Goal: Information Seeking & Learning: Find contact information

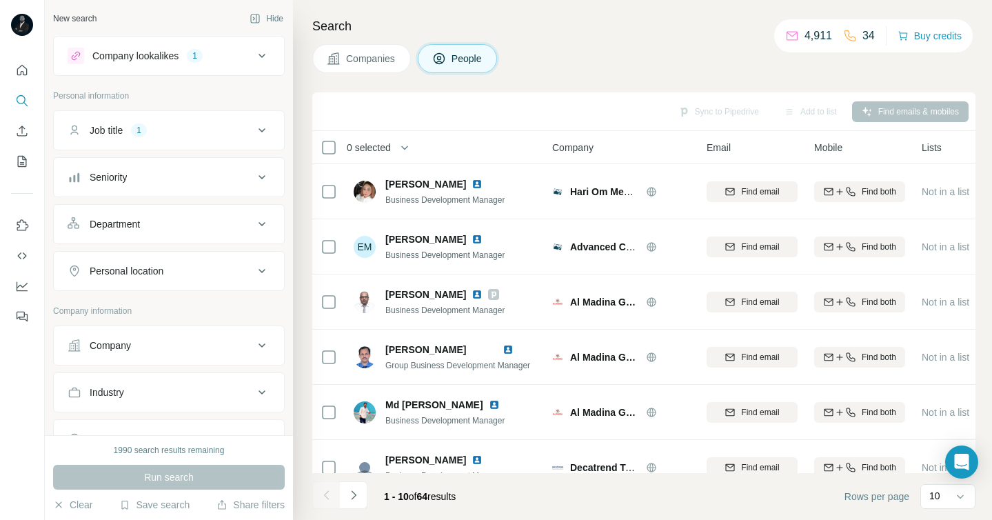
click at [365, 63] on span "Companies" at bounding box center [371, 59] width 50 height 14
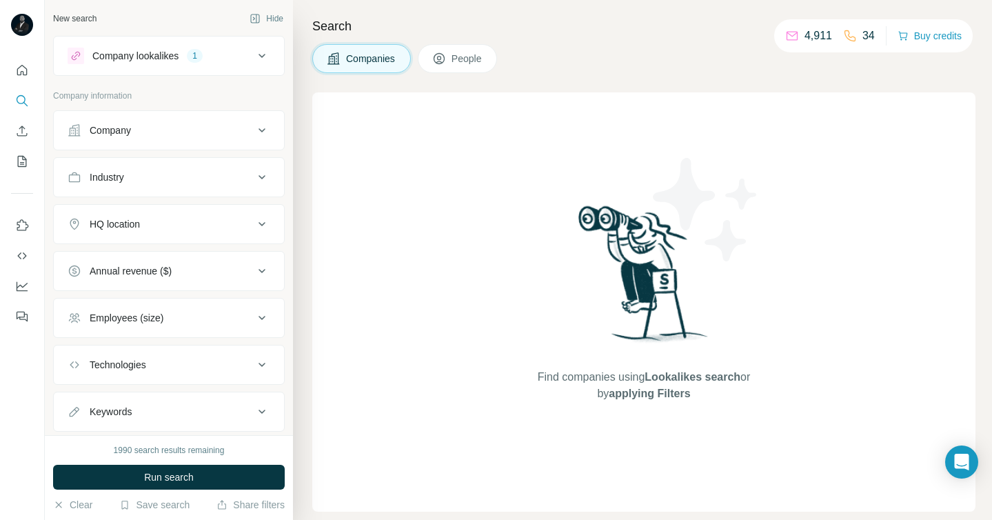
click at [208, 137] on button "Company" at bounding box center [169, 130] width 230 height 33
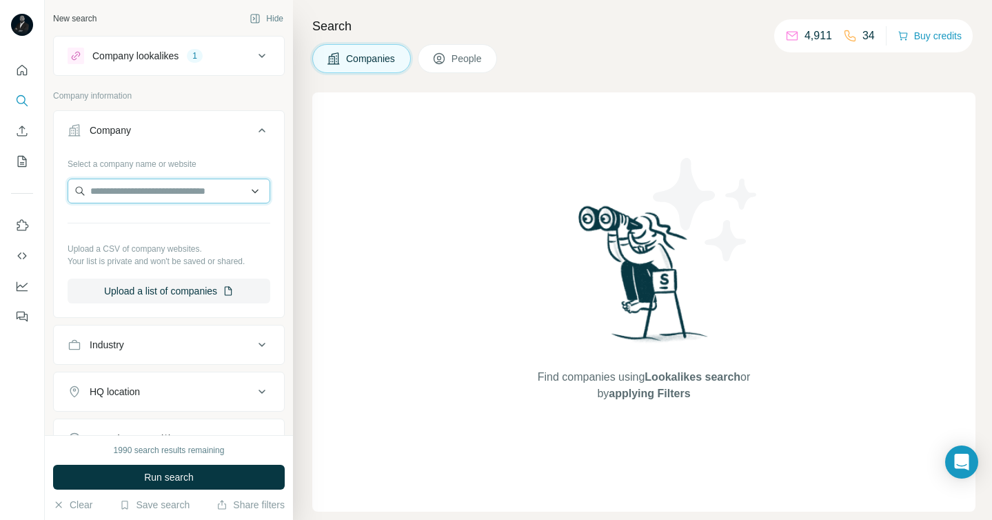
click at [105, 197] on input "text" at bounding box center [169, 191] width 203 height 25
paste input "**********"
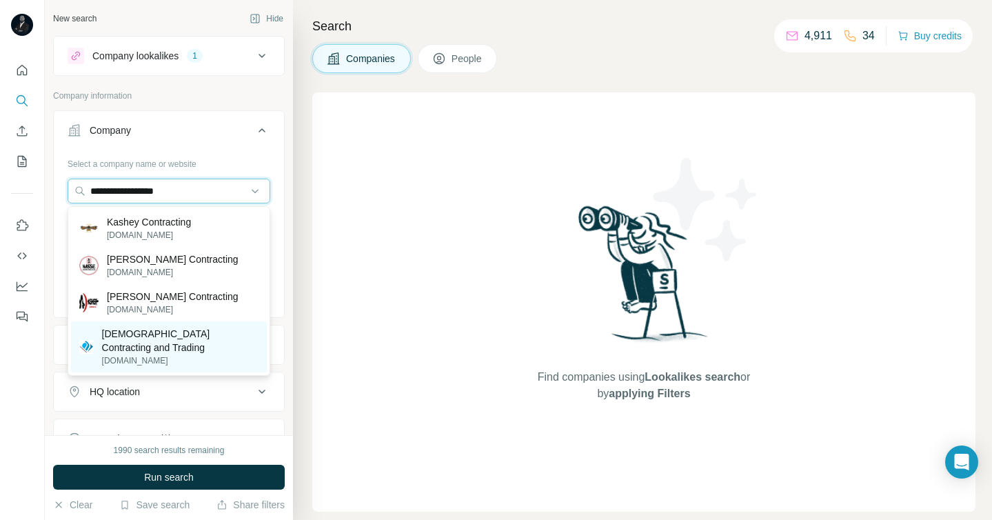
type input "**********"
click at [158, 332] on p "[DEMOGRAPHIC_DATA] Contracting and Trading" at bounding box center [180, 341] width 157 height 28
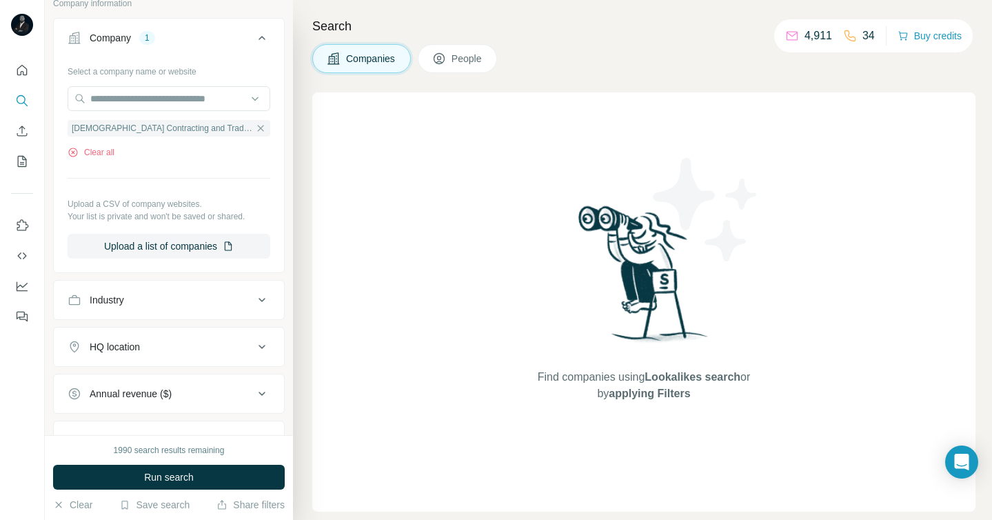
scroll to position [97, 0]
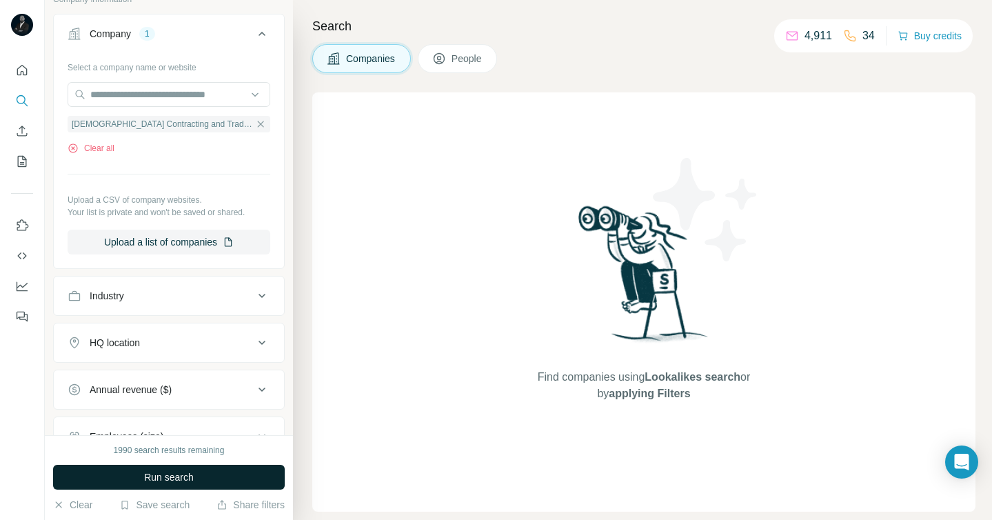
click at [161, 474] on span "Run search" at bounding box center [169, 477] width 50 height 14
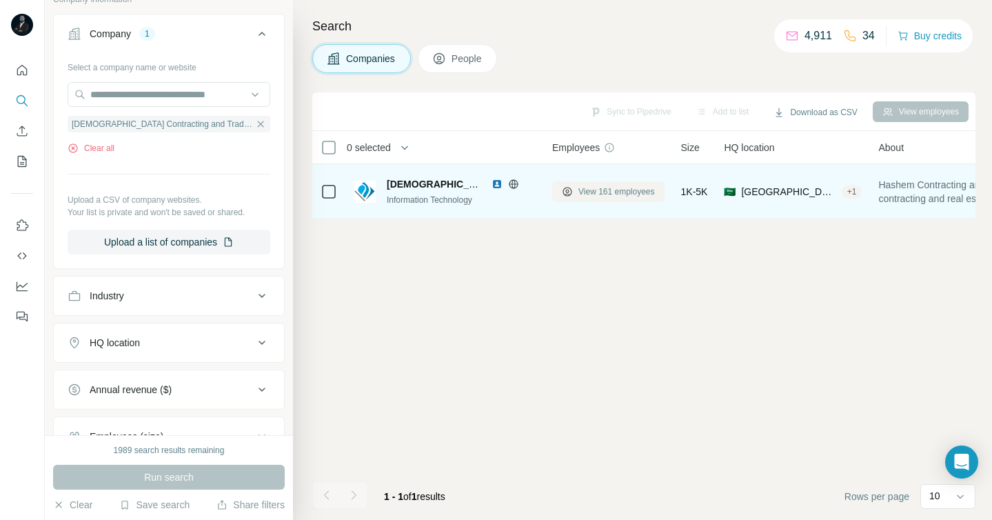
click at [594, 188] on span "View 161 employees" at bounding box center [616, 191] width 77 height 12
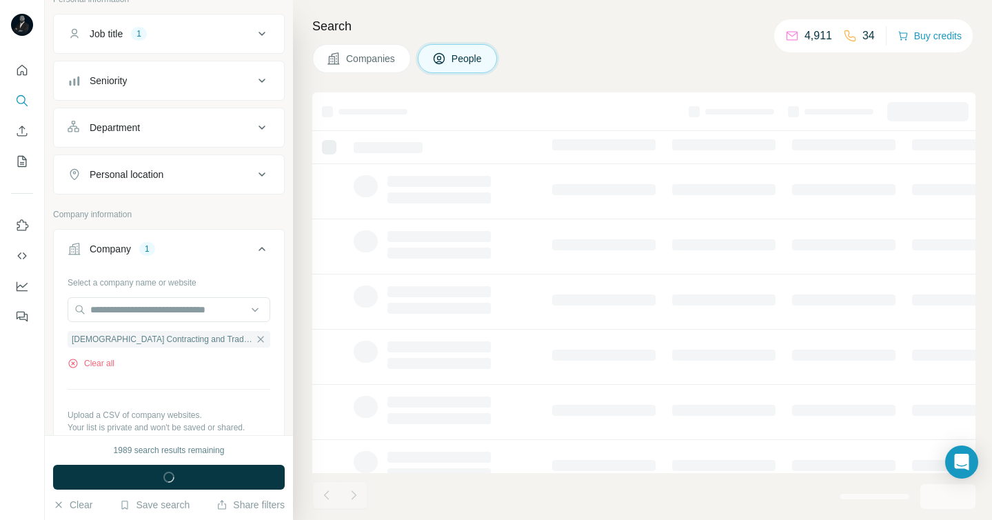
scroll to position [312, 0]
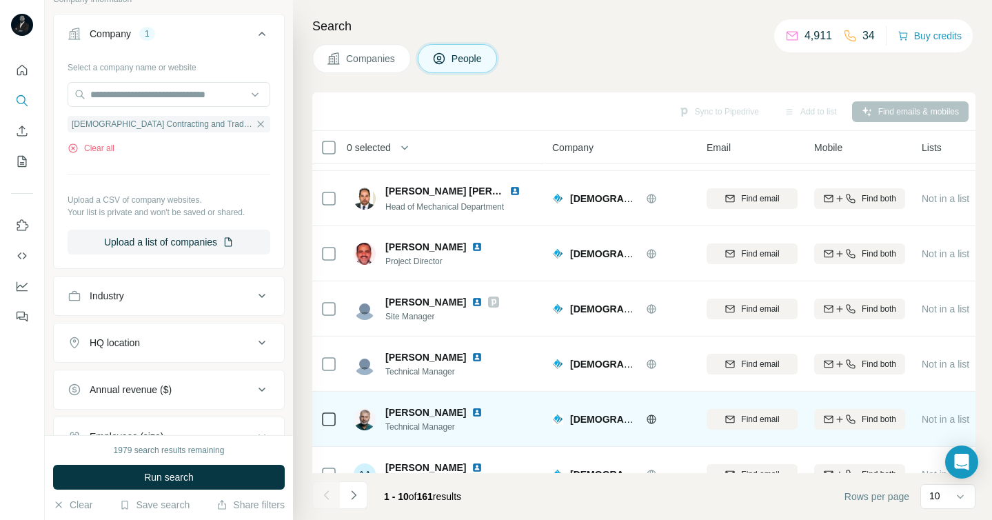
scroll to position [213, 0]
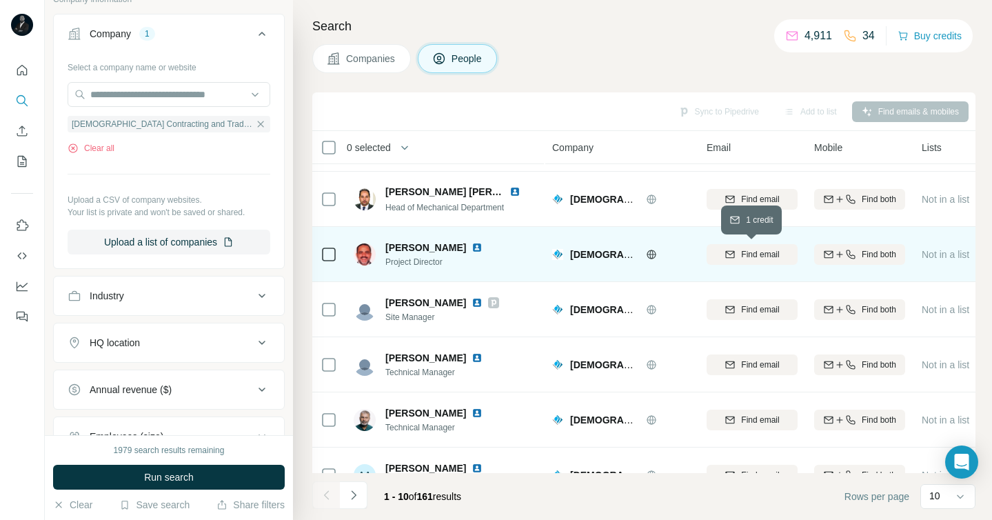
click at [735, 254] on div "Find email" at bounding box center [752, 254] width 91 height 12
click at [357, 499] on icon "Navigate to next page" at bounding box center [354, 495] width 14 height 14
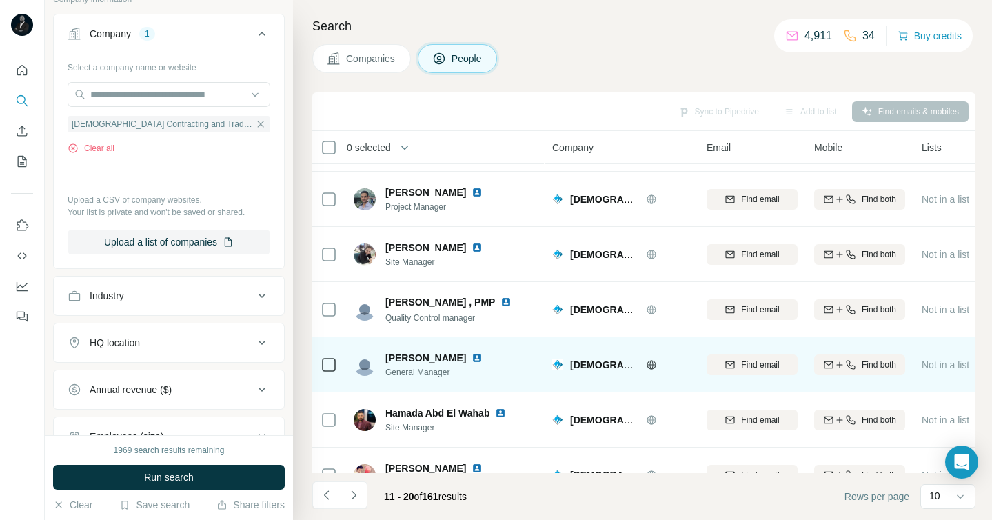
scroll to position [243, 0]
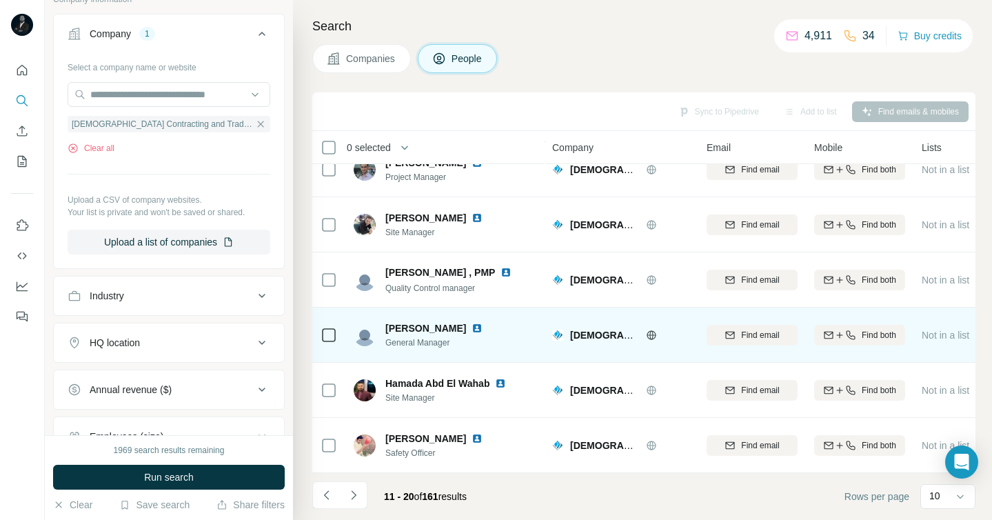
click at [472, 325] on img at bounding box center [477, 328] width 11 height 11
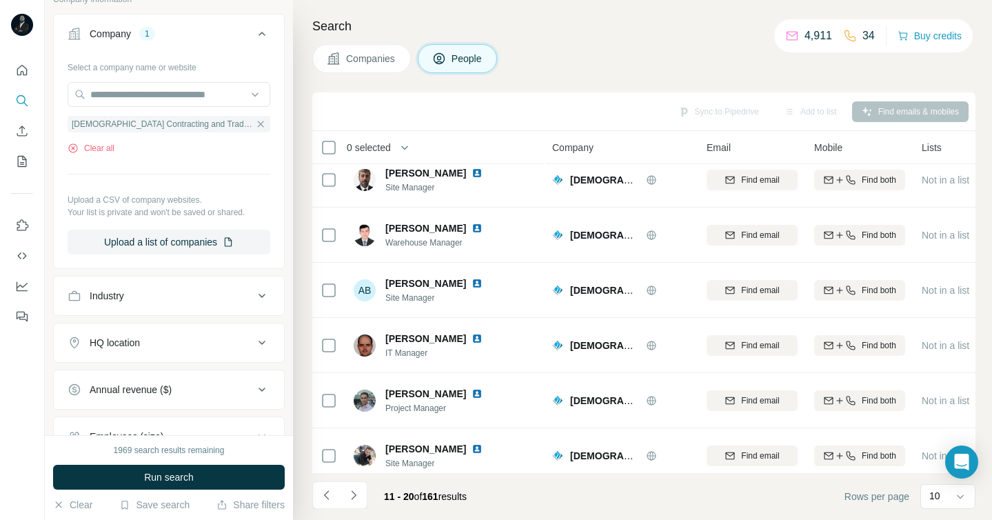
scroll to position [0, 0]
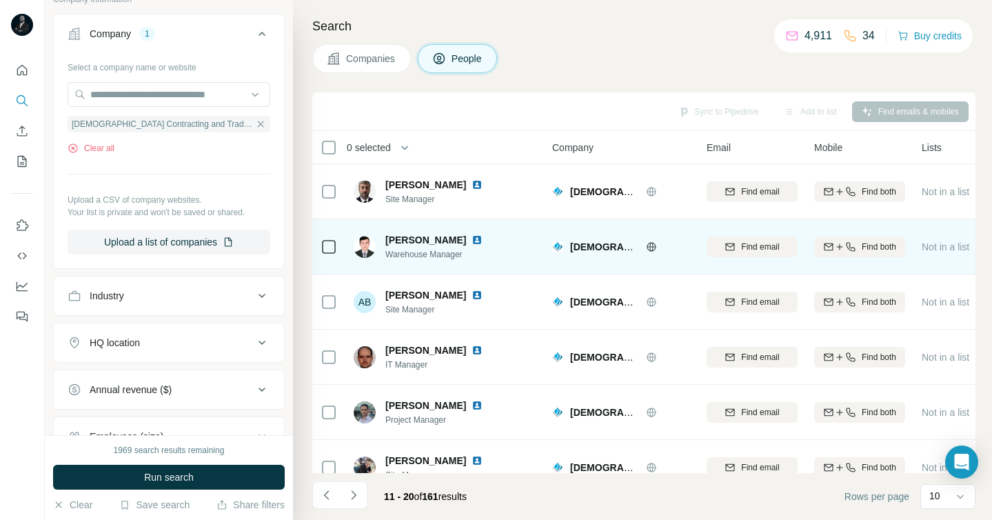
click at [483, 239] on img at bounding box center [477, 239] width 11 height 11
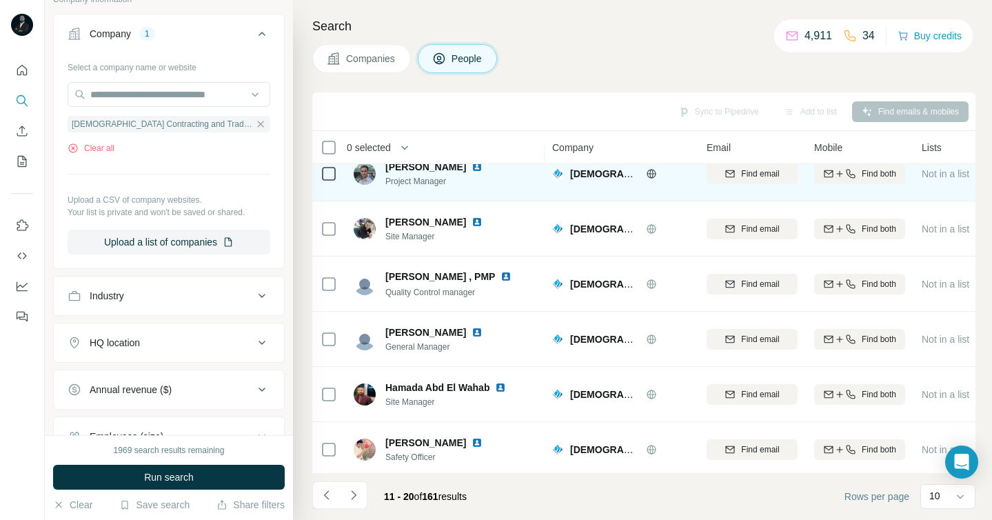
scroll to position [243, 0]
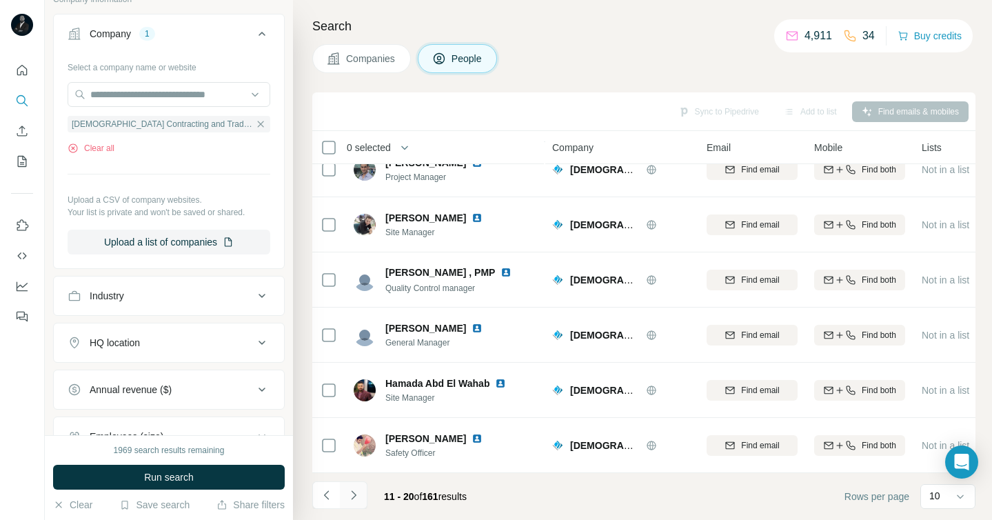
click at [352, 496] on icon "Navigate to next page" at bounding box center [354, 495] width 14 height 14
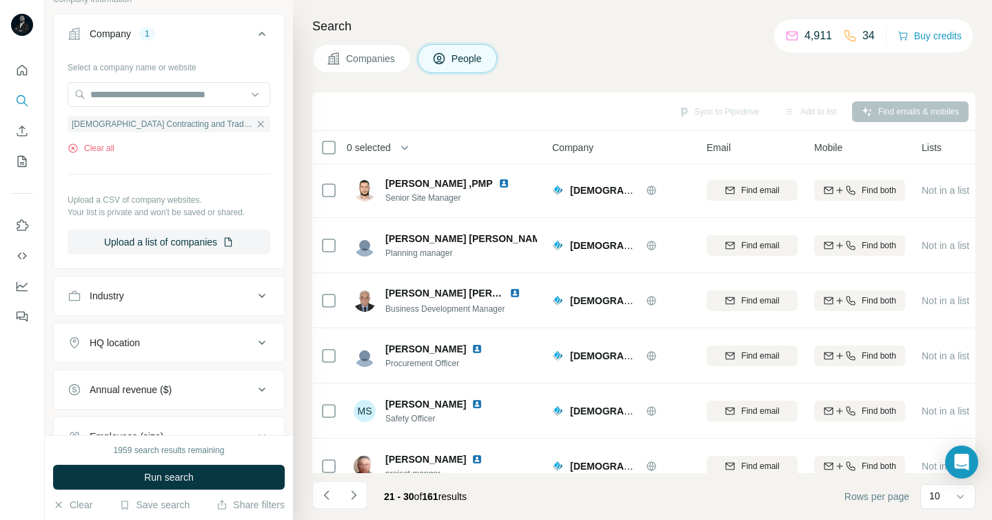
scroll to position [0, 0]
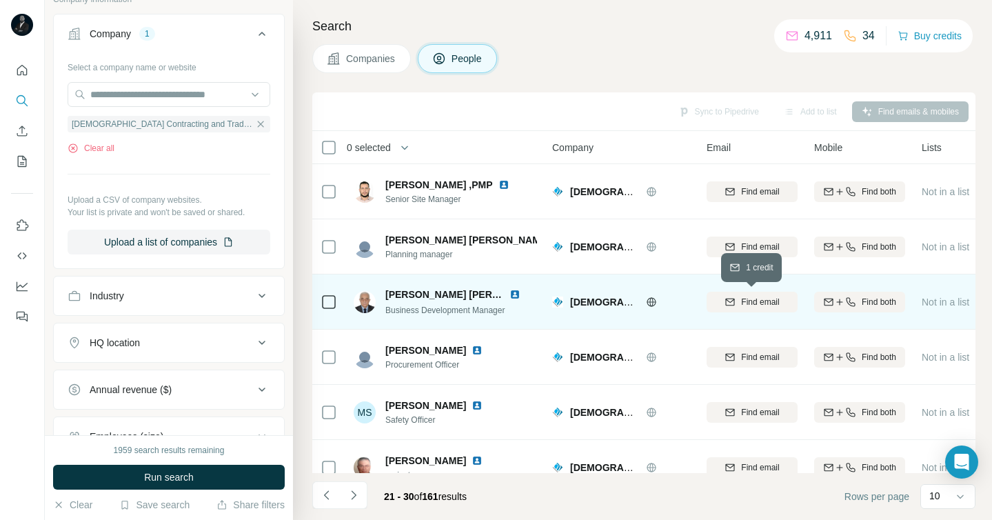
click at [752, 304] on span "Find email" at bounding box center [760, 302] width 38 height 12
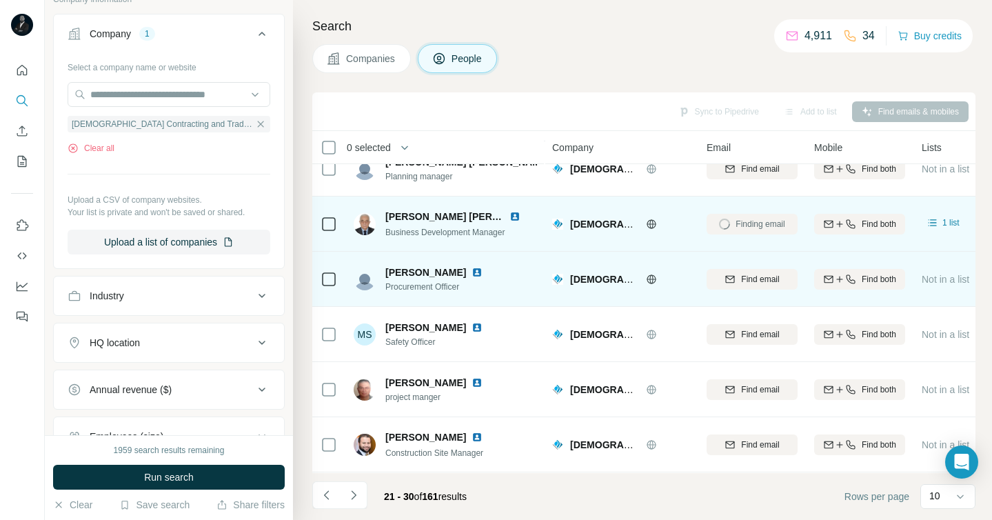
scroll to position [75, 0]
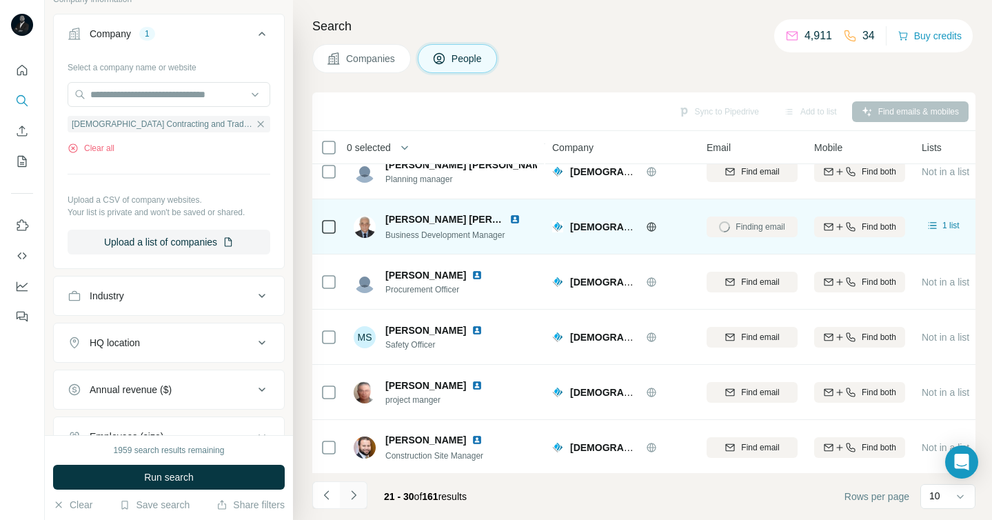
click at [357, 494] on icon "Navigate to next page" at bounding box center [354, 495] width 14 height 14
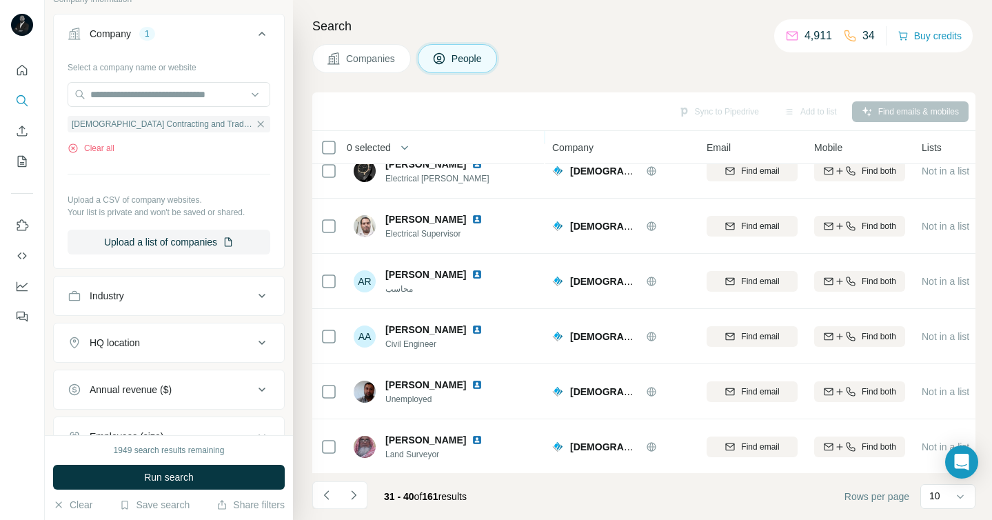
scroll to position [243, 0]
click at [354, 494] on icon "Navigate to next page" at bounding box center [353, 494] width 5 height 9
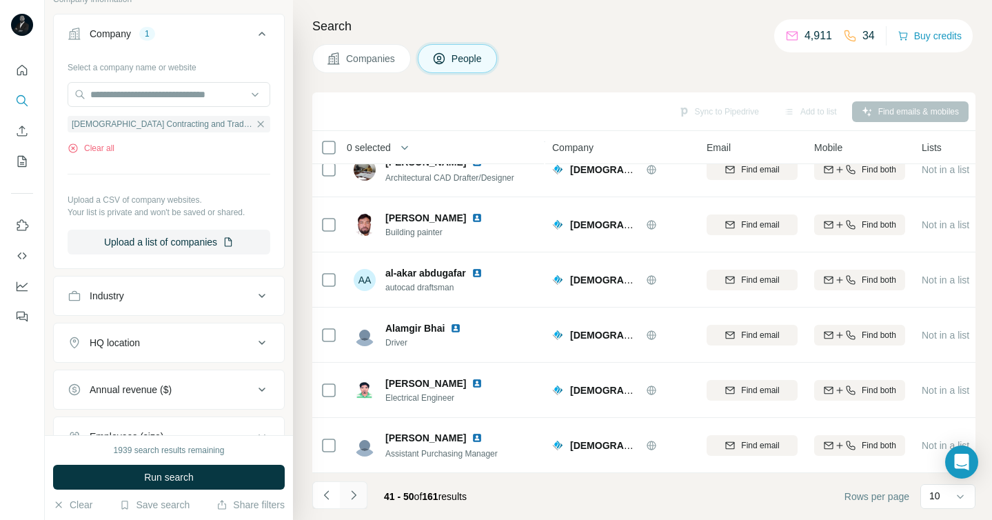
click at [356, 496] on icon "Navigate to next page" at bounding box center [354, 495] width 14 height 14
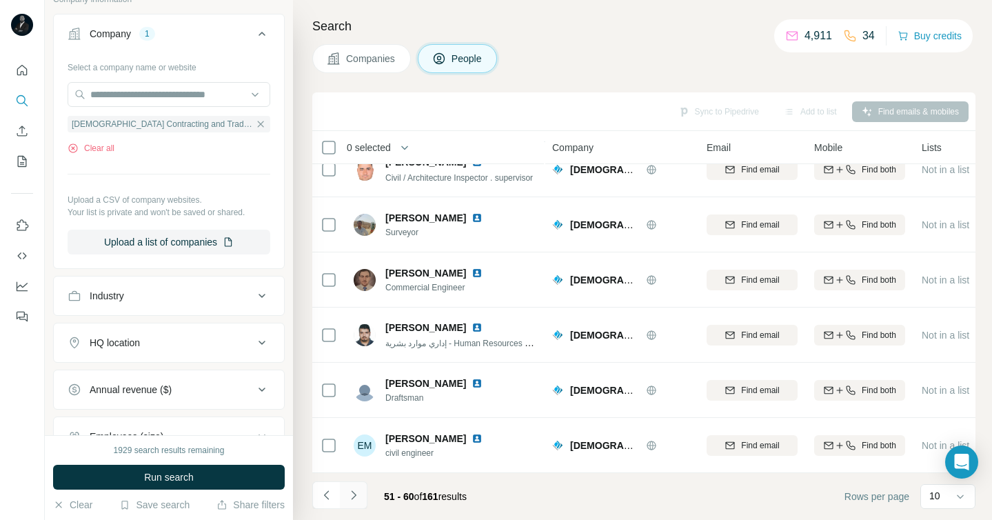
click at [354, 496] on icon "Navigate to next page" at bounding box center [353, 494] width 5 height 9
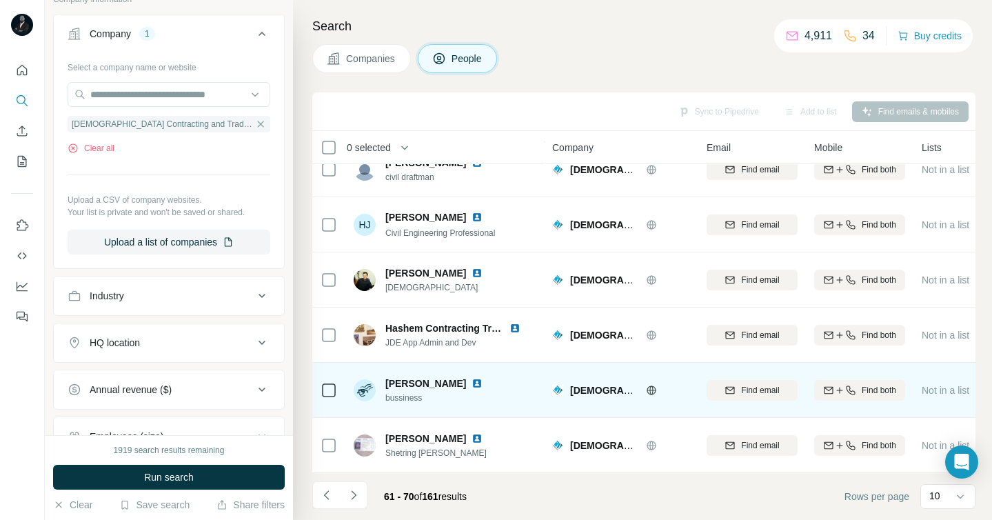
click at [479, 383] on img at bounding box center [477, 383] width 11 height 11
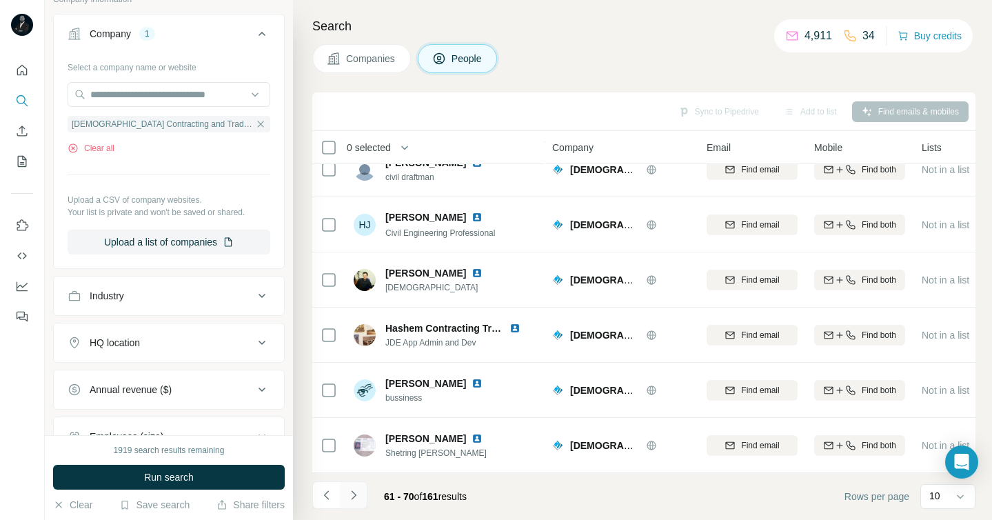
click at [359, 497] on icon "Navigate to next page" at bounding box center [354, 495] width 14 height 14
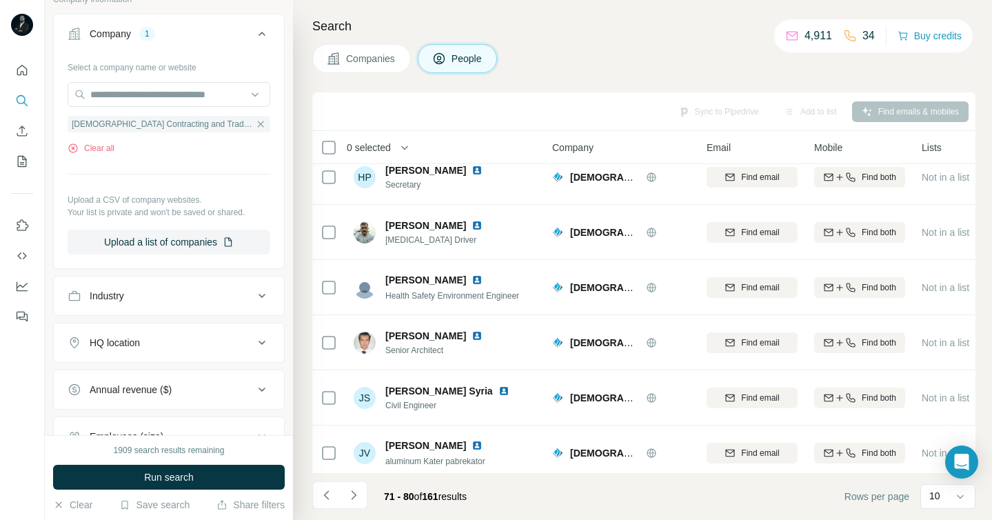
scroll to position [0, 0]
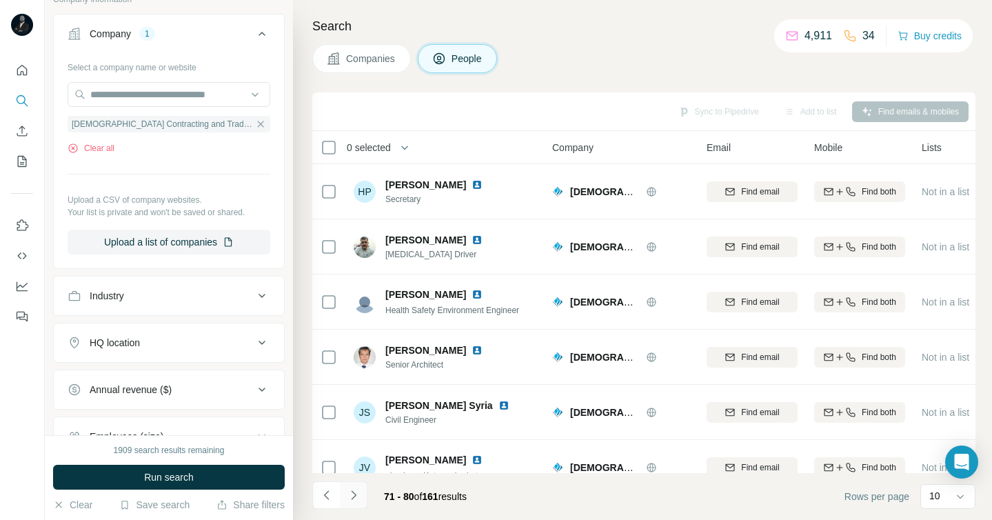
click at [352, 498] on icon "Navigate to next page" at bounding box center [353, 494] width 5 height 9
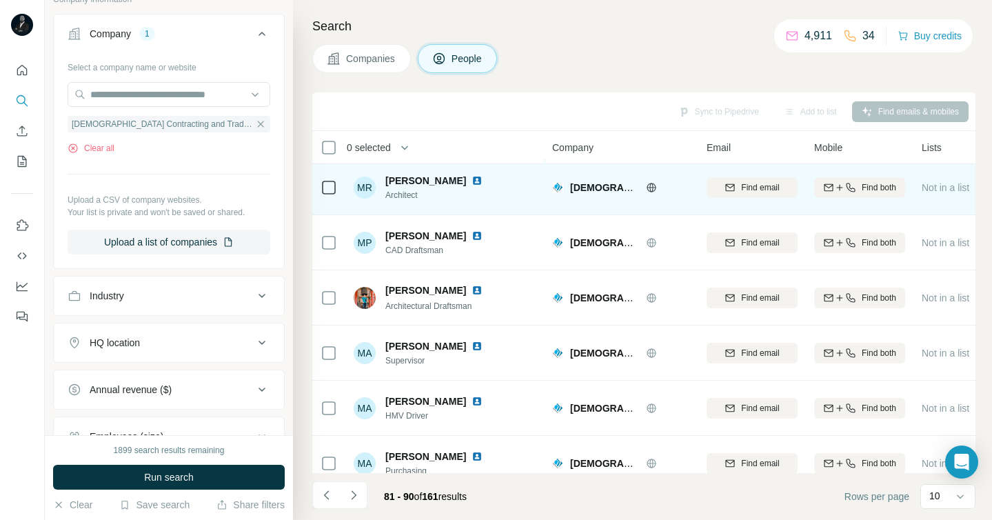
scroll to position [243, 0]
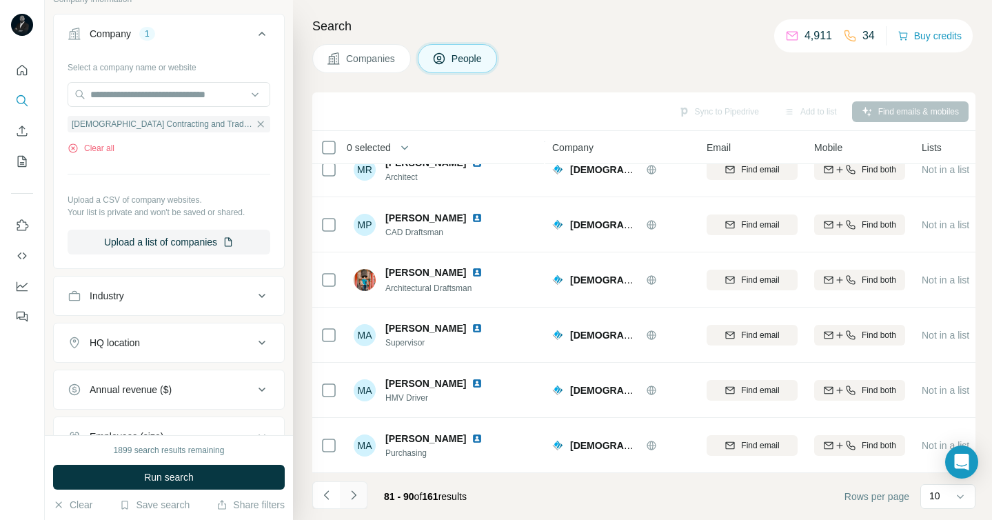
click at [354, 496] on icon "Navigate to next page" at bounding box center [353, 494] width 5 height 9
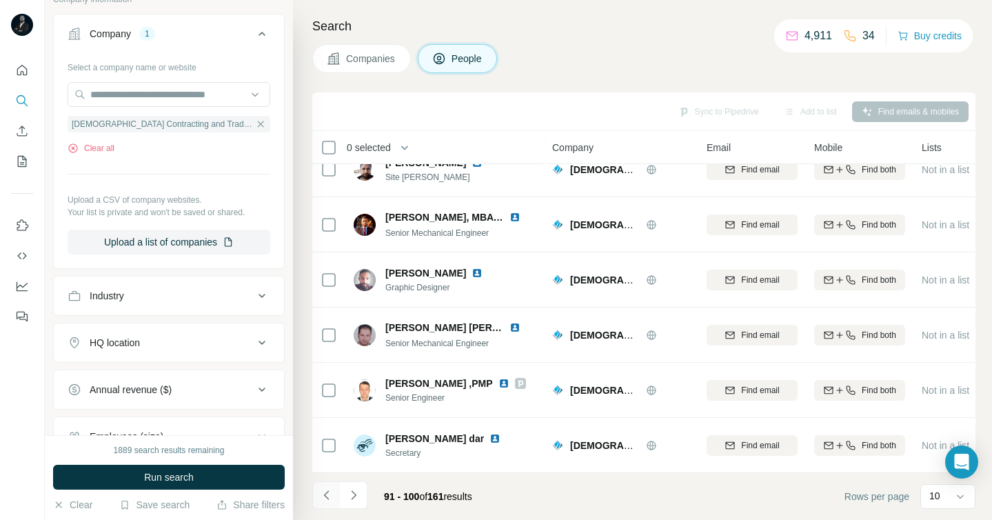
click at [327, 494] on icon "Navigate to previous page" at bounding box center [327, 495] width 14 height 14
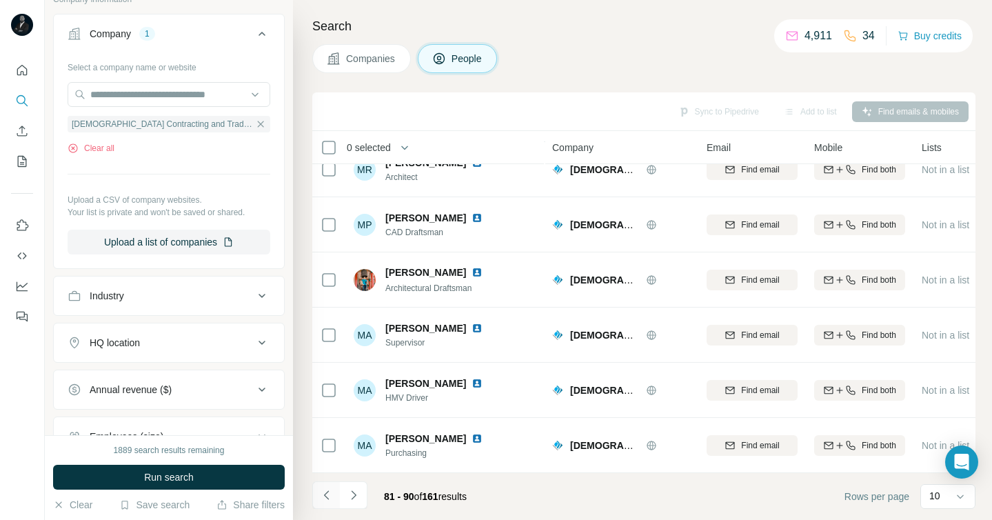
click at [327, 494] on icon "Navigate to previous page" at bounding box center [327, 495] width 14 height 14
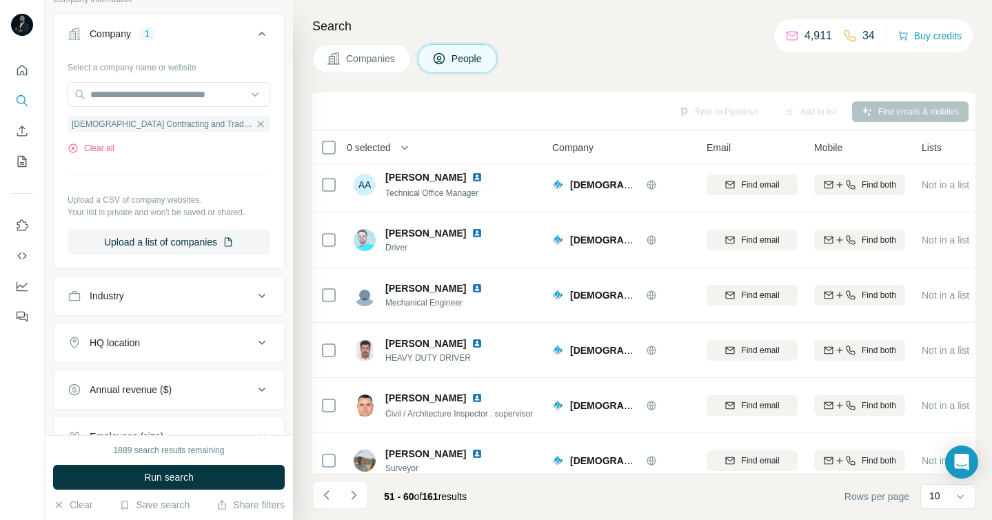
scroll to position [0, 0]
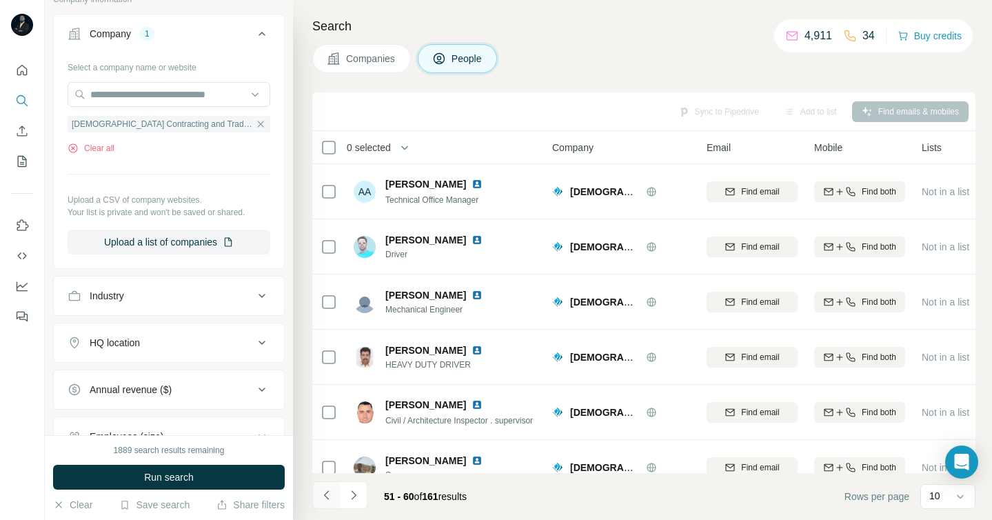
click at [321, 498] on icon "Navigate to previous page" at bounding box center [327, 495] width 14 height 14
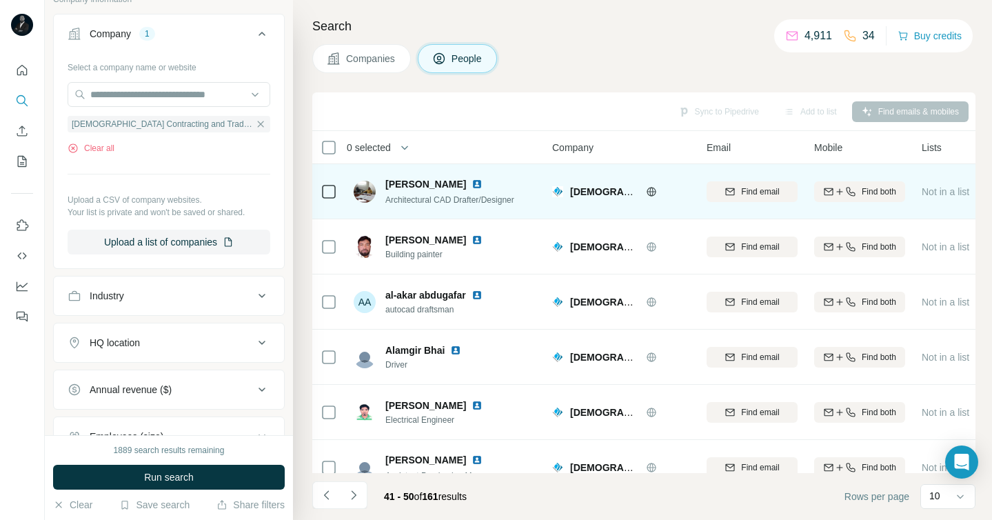
scroll to position [243, 0]
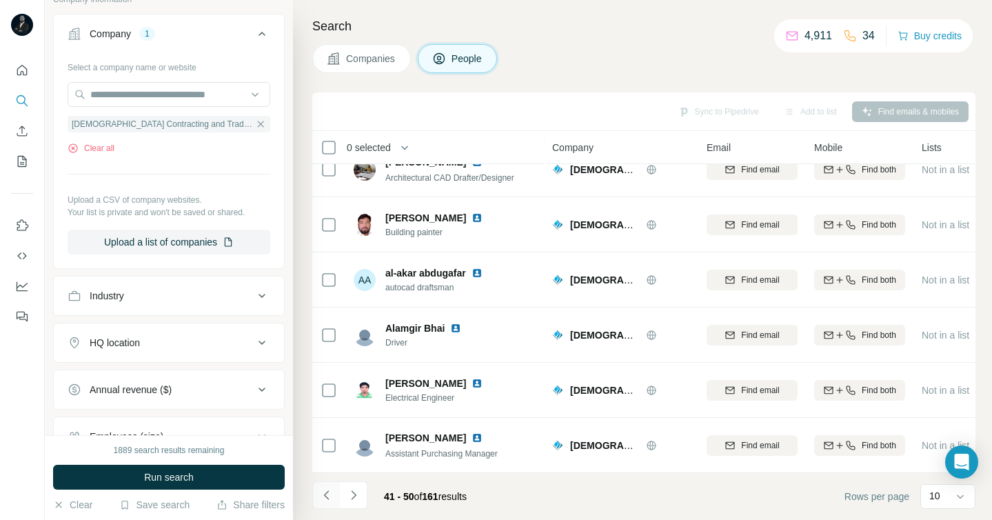
click at [323, 496] on icon "Navigate to previous page" at bounding box center [327, 495] width 14 height 14
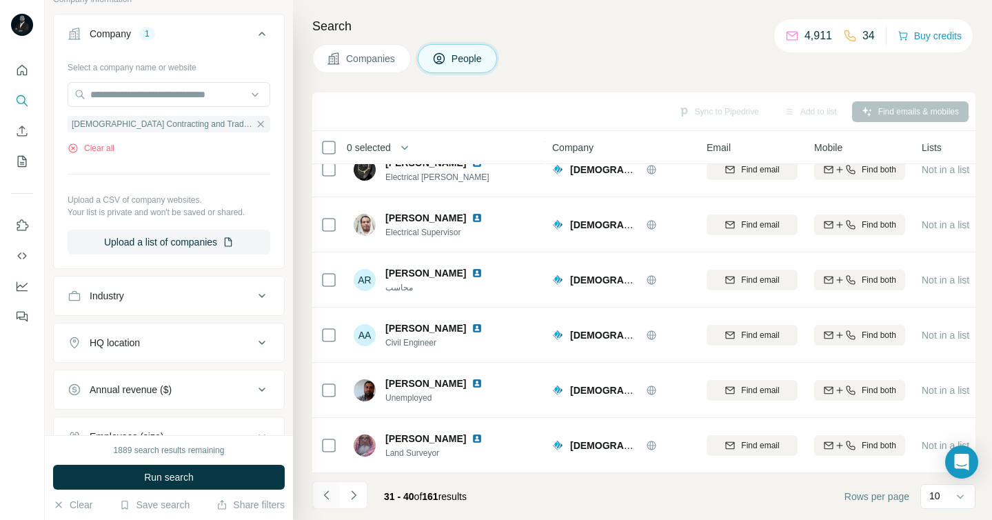
click at [331, 495] on icon "Navigate to previous page" at bounding box center [327, 495] width 14 height 14
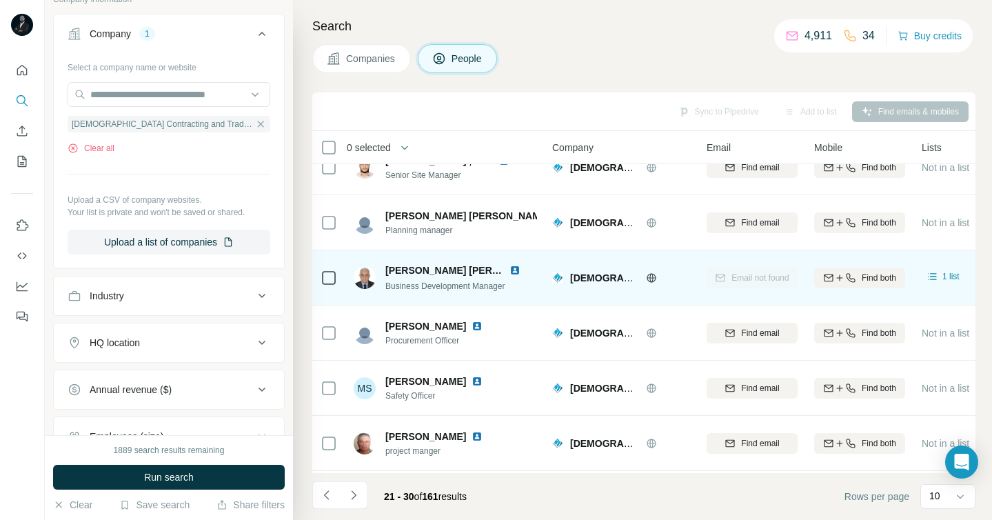
scroll to position [0, 0]
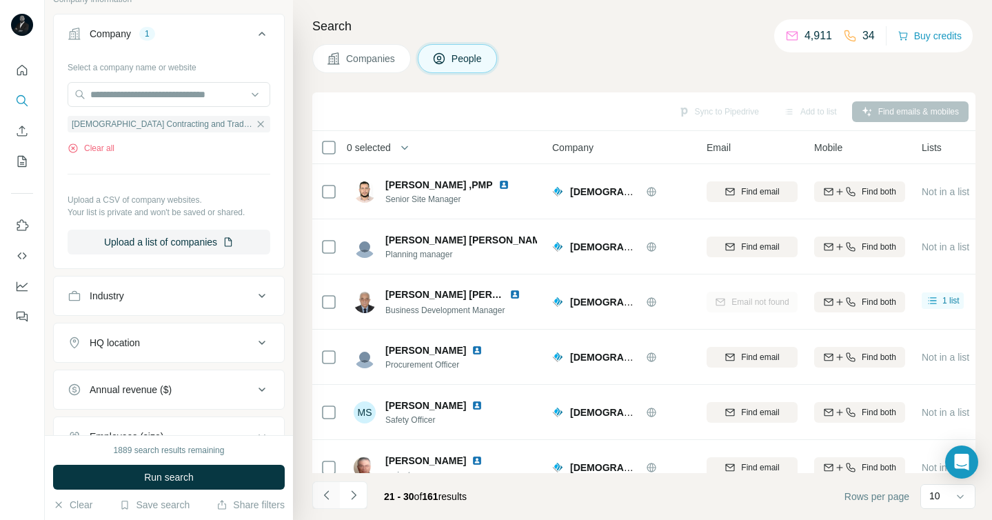
click at [321, 500] on icon "Navigate to previous page" at bounding box center [327, 495] width 14 height 14
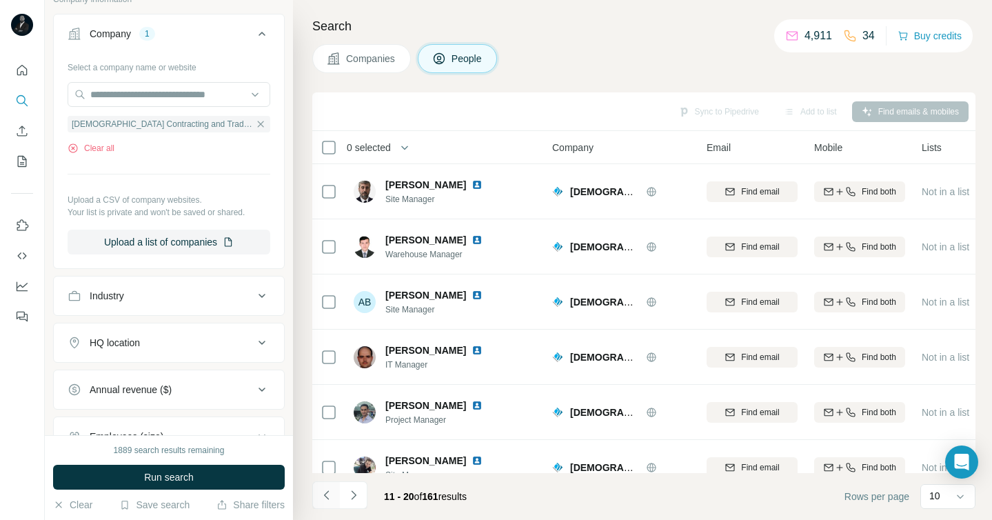
click at [332, 499] on icon "Navigate to previous page" at bounding box center [327, 495] width 14 height 14
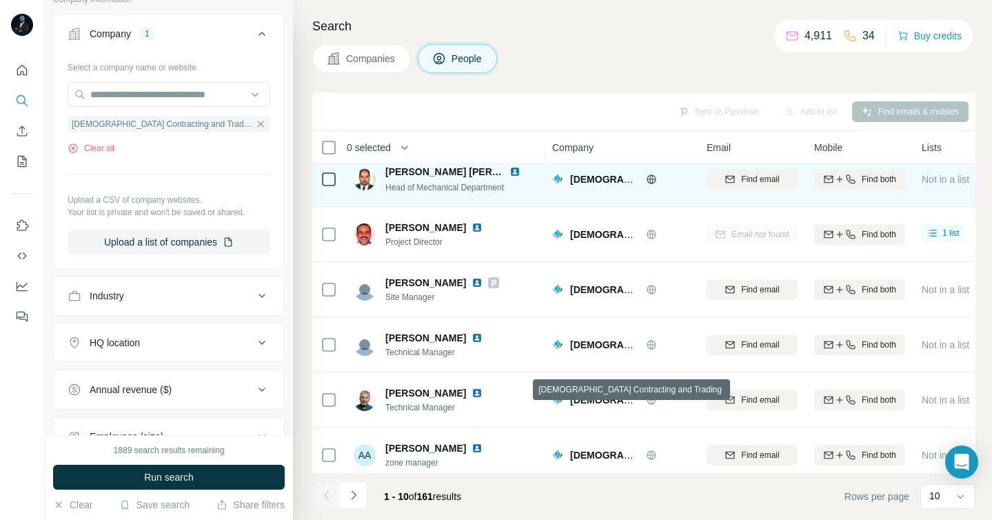
scroll to position [243, 0]
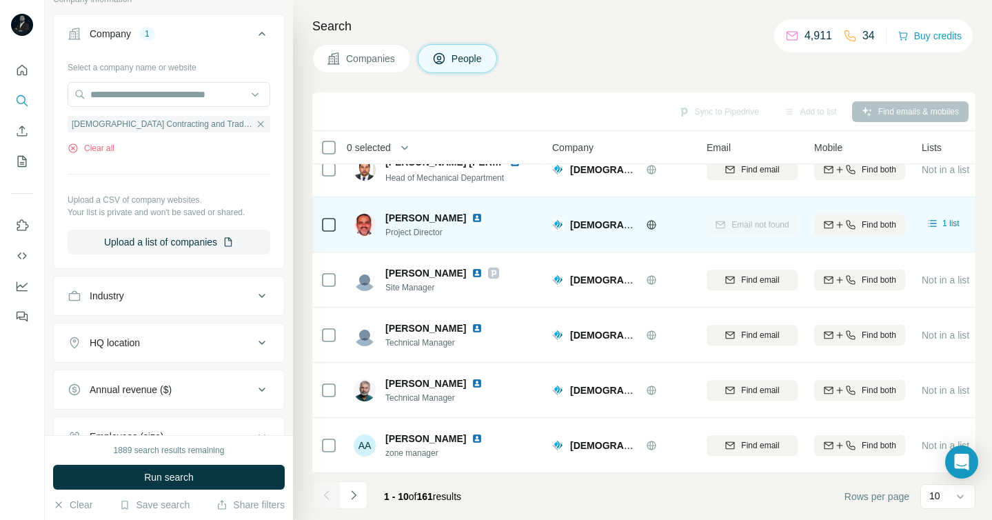
click at [480, 217] on img at bounding box center [477, 217] width 11 height 11
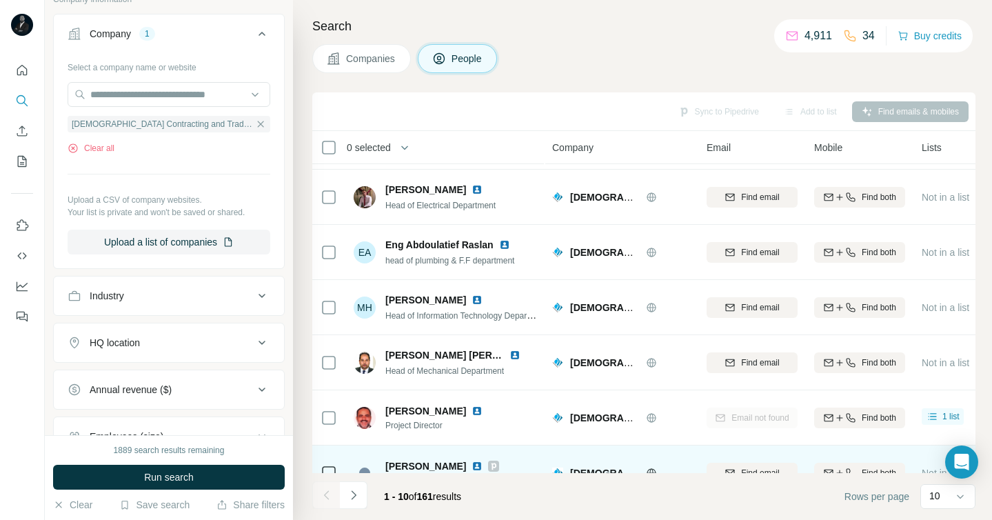
scroll to position [0, 0]
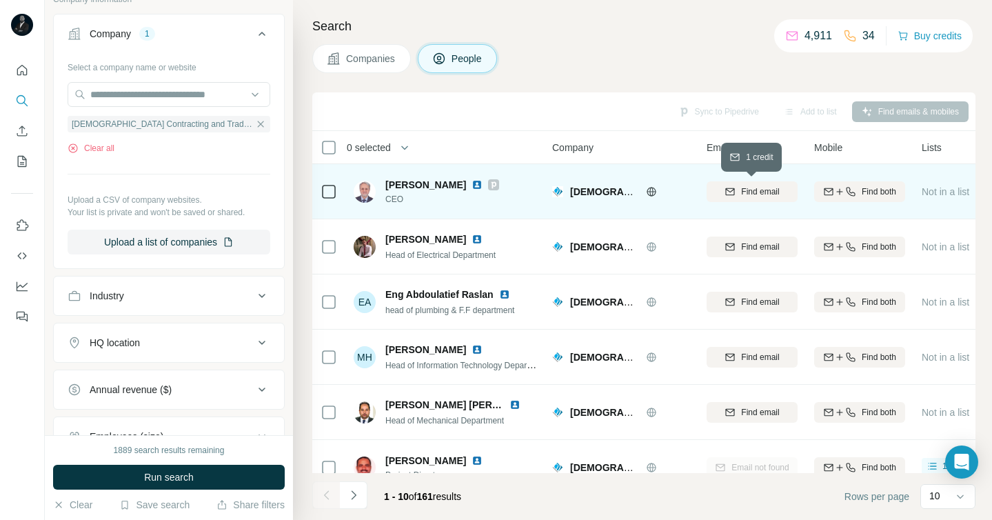
click at [749, 188] on span "Find email" at bounding box center [760, 191] width 38 height 12
